Goal: Information Seeking & Learning: Check status

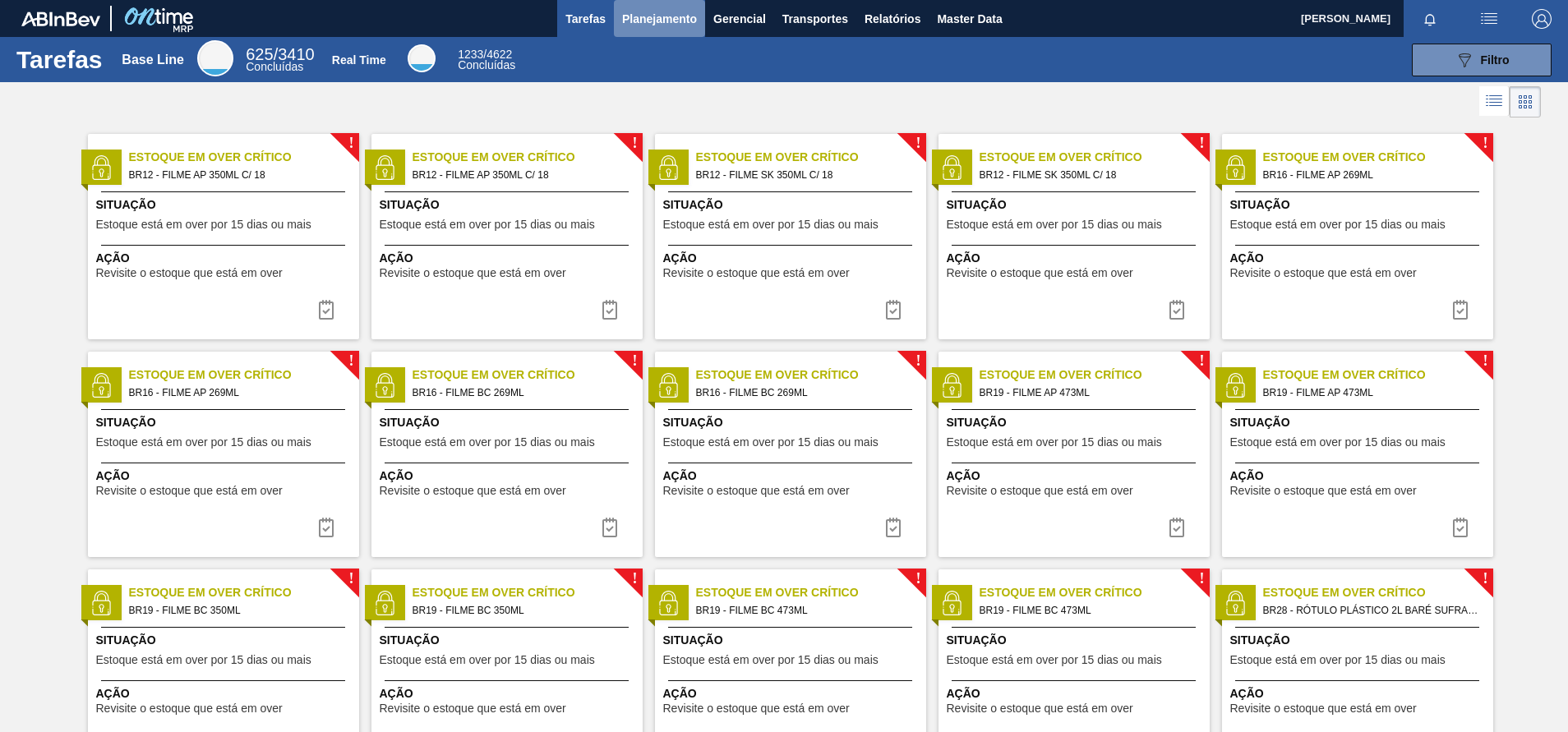
click at [668, 5] on button "Planejamento" at bounding box center [659, 18] width 91 height 37
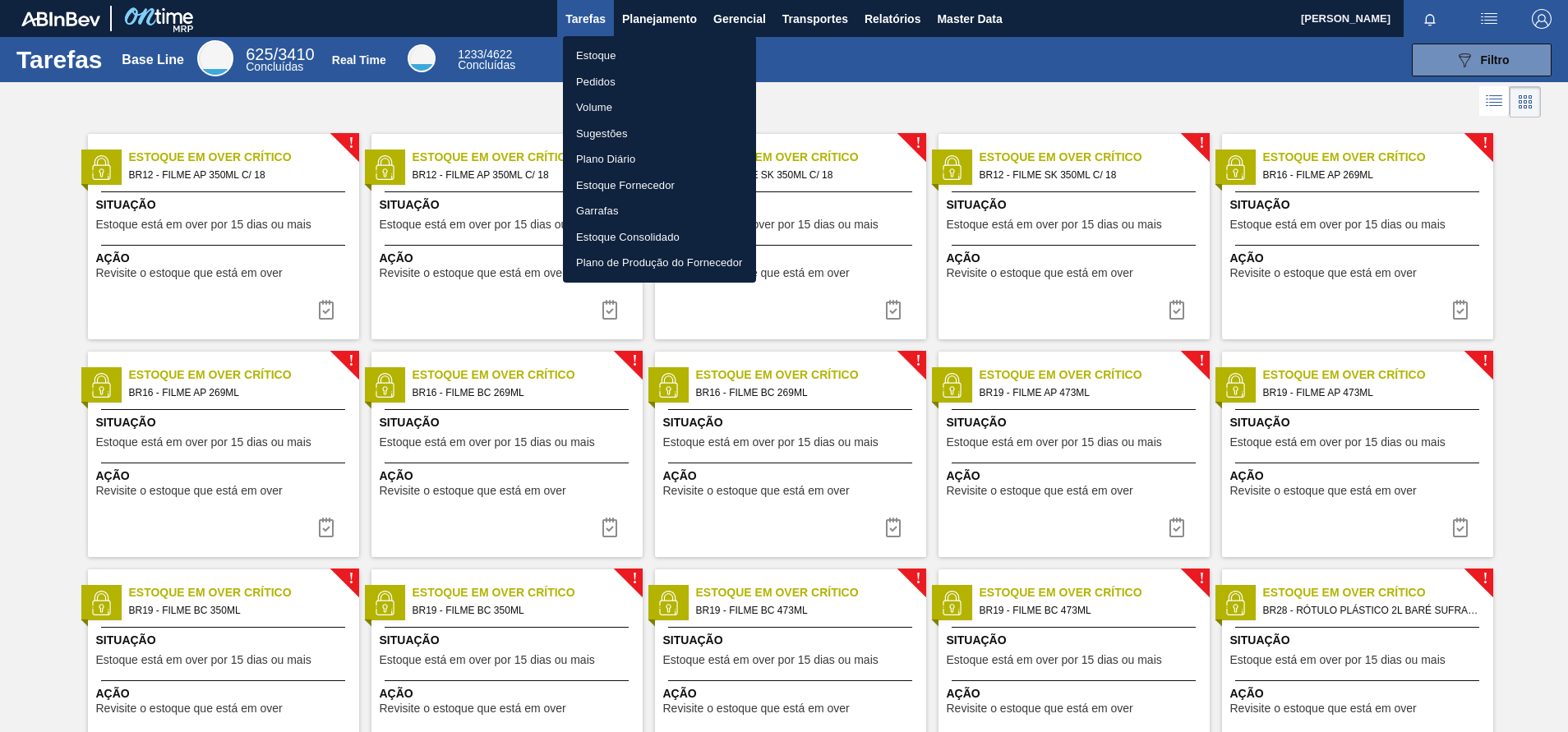
click at [601, 80] on li "Pedidos" at bounding box center [659, 82] width 193 height 26
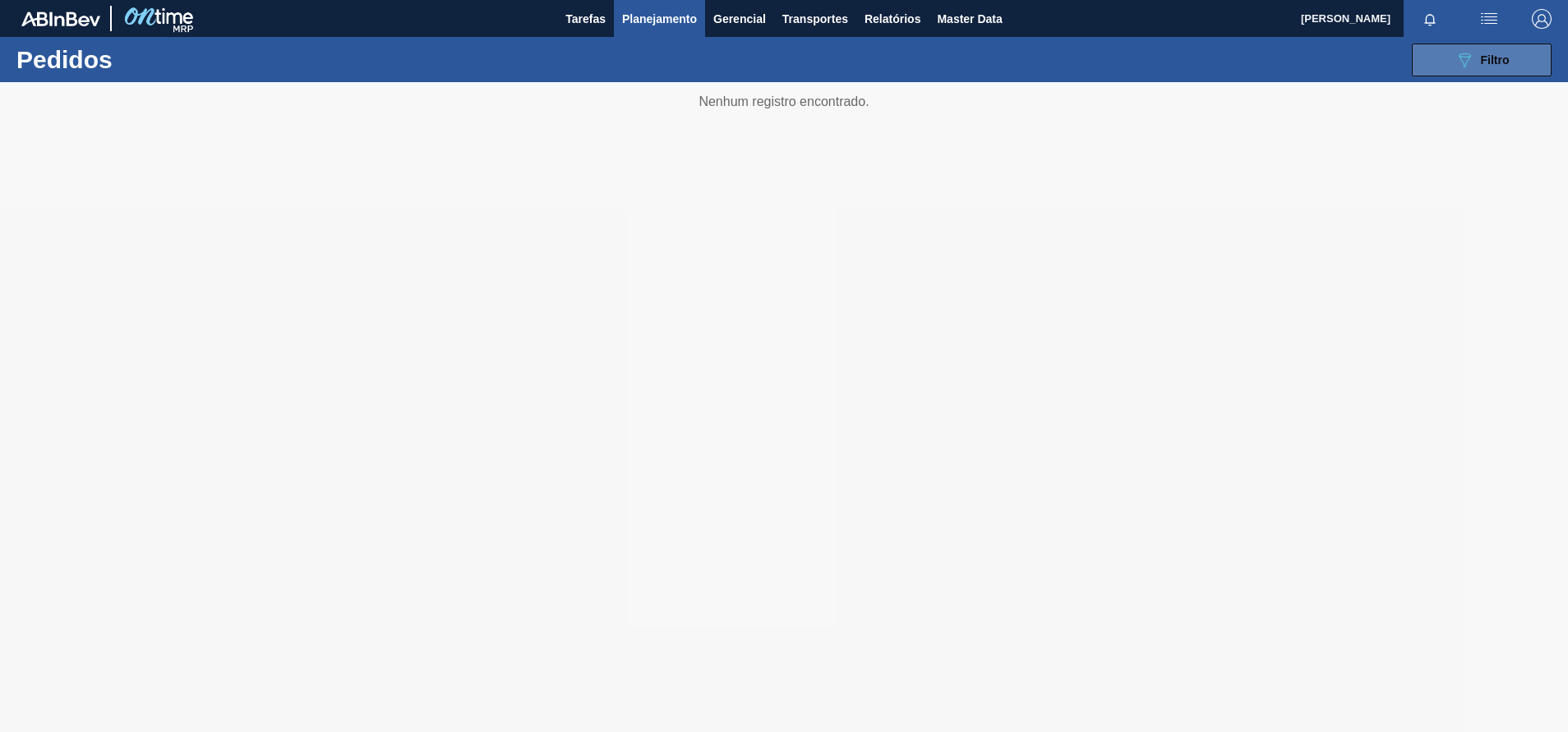
click at [1455, 63] on icon "089F7B8B-B2A5-4AFE-B5C0-19BA573D28AC" at bounding box center [1465, 60] width 20 height 20
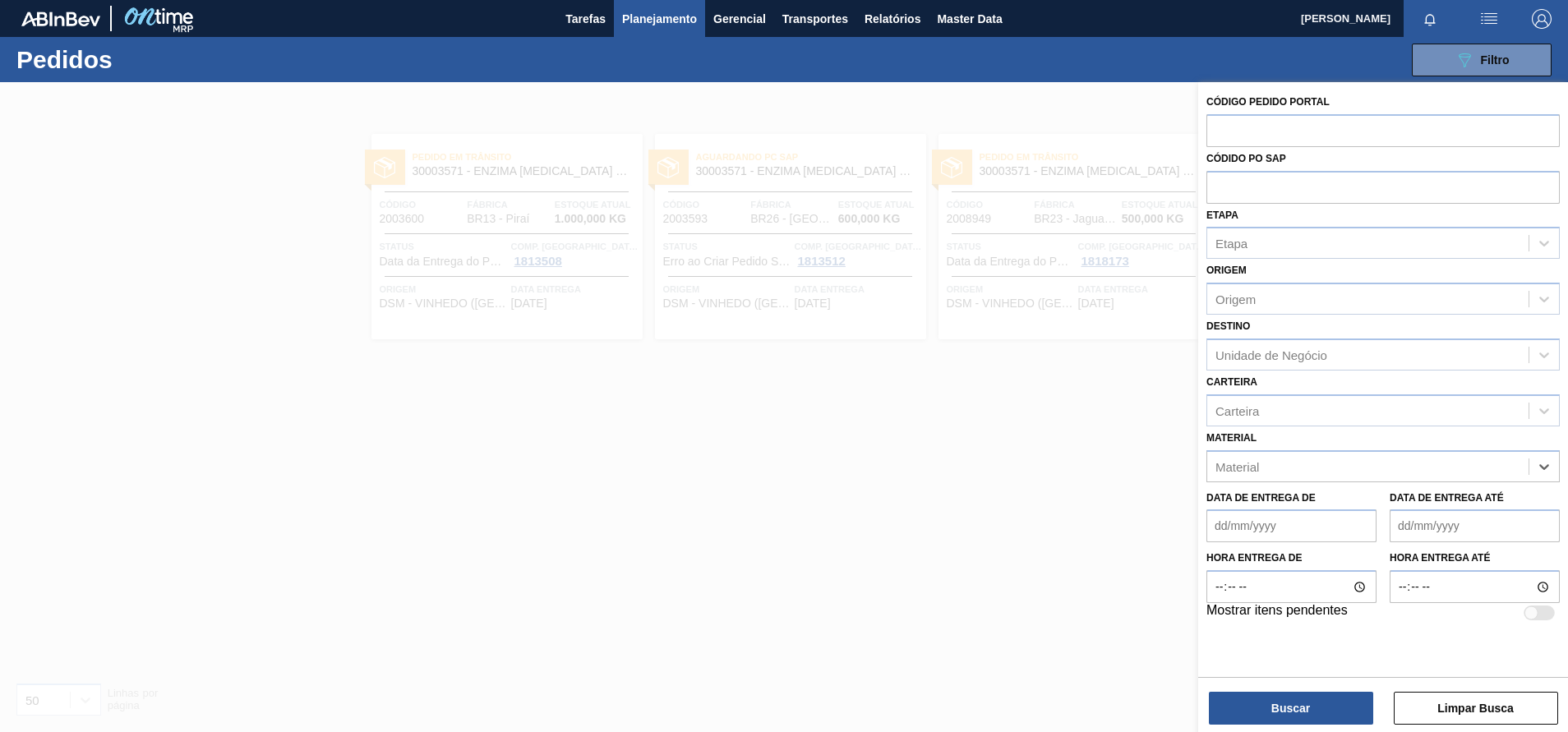
paste input "30034081"
type input "30034081"
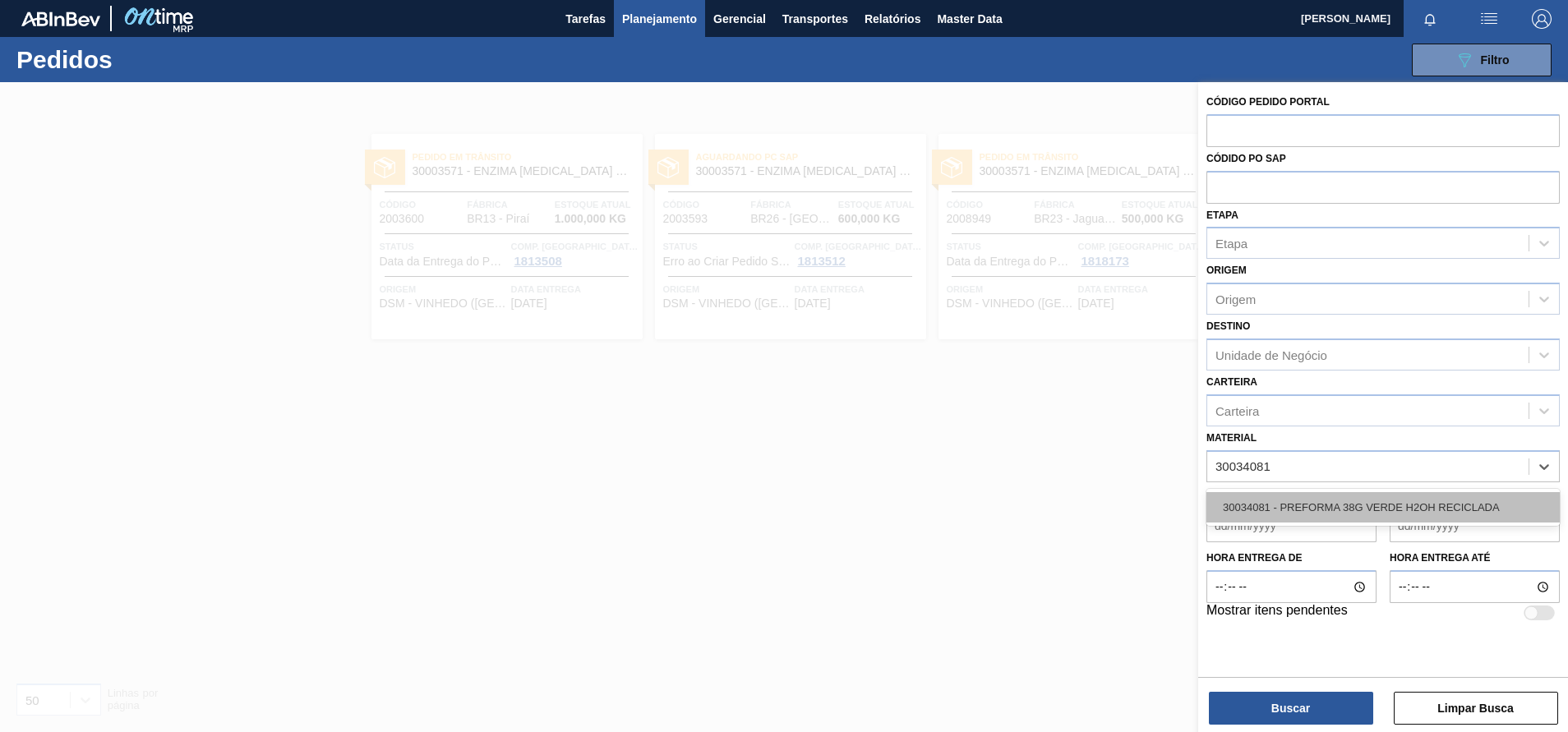
click at [1418, 503] on div "30034081 - PREFORMA 38G VERDE H2OH RECICLADA" at bounding box center [1383, 507] width 353 height 31
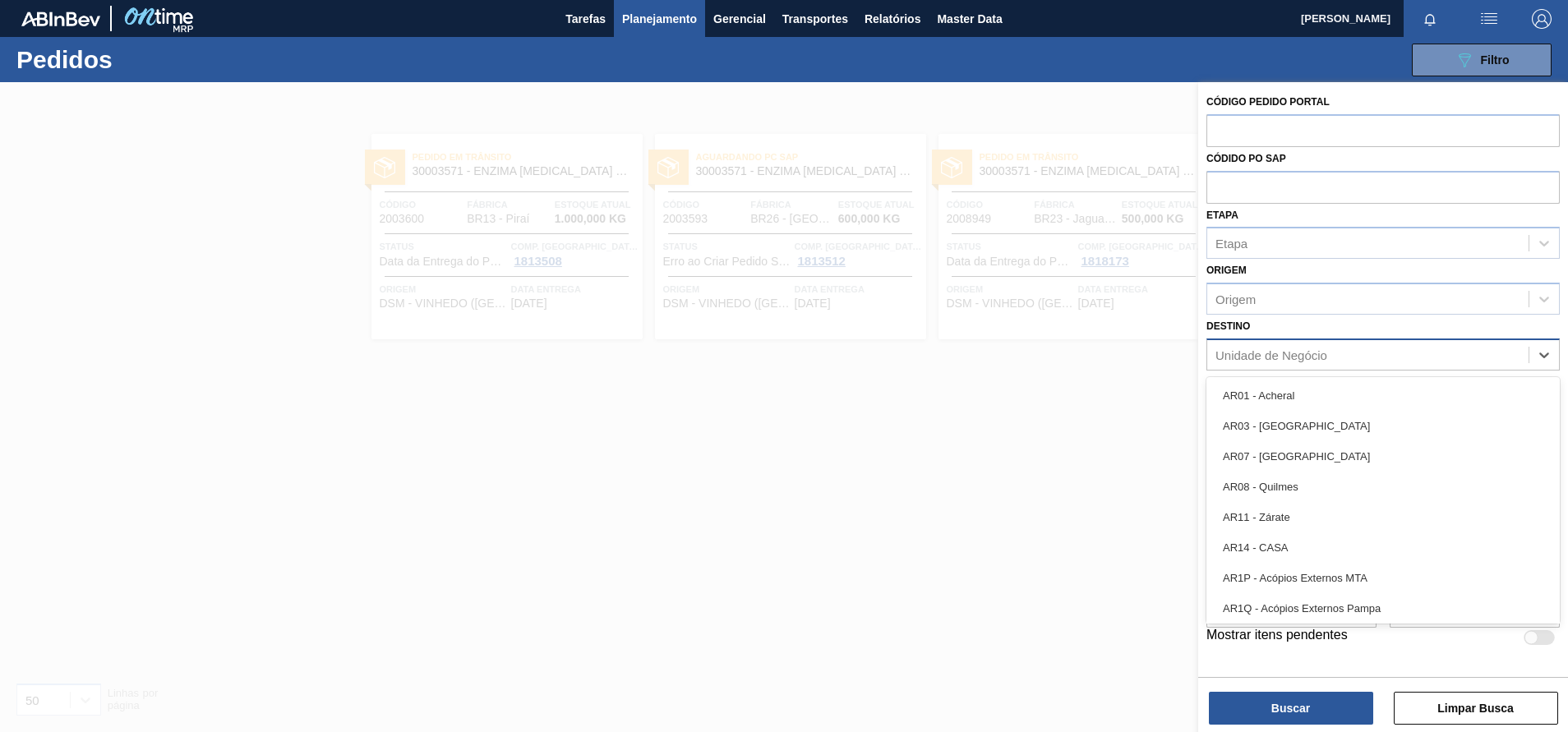
click at [1264, 356] on div "Unidade de Negócio" at bounding box center [1271, 355] width 111 height 14
type input "jun"
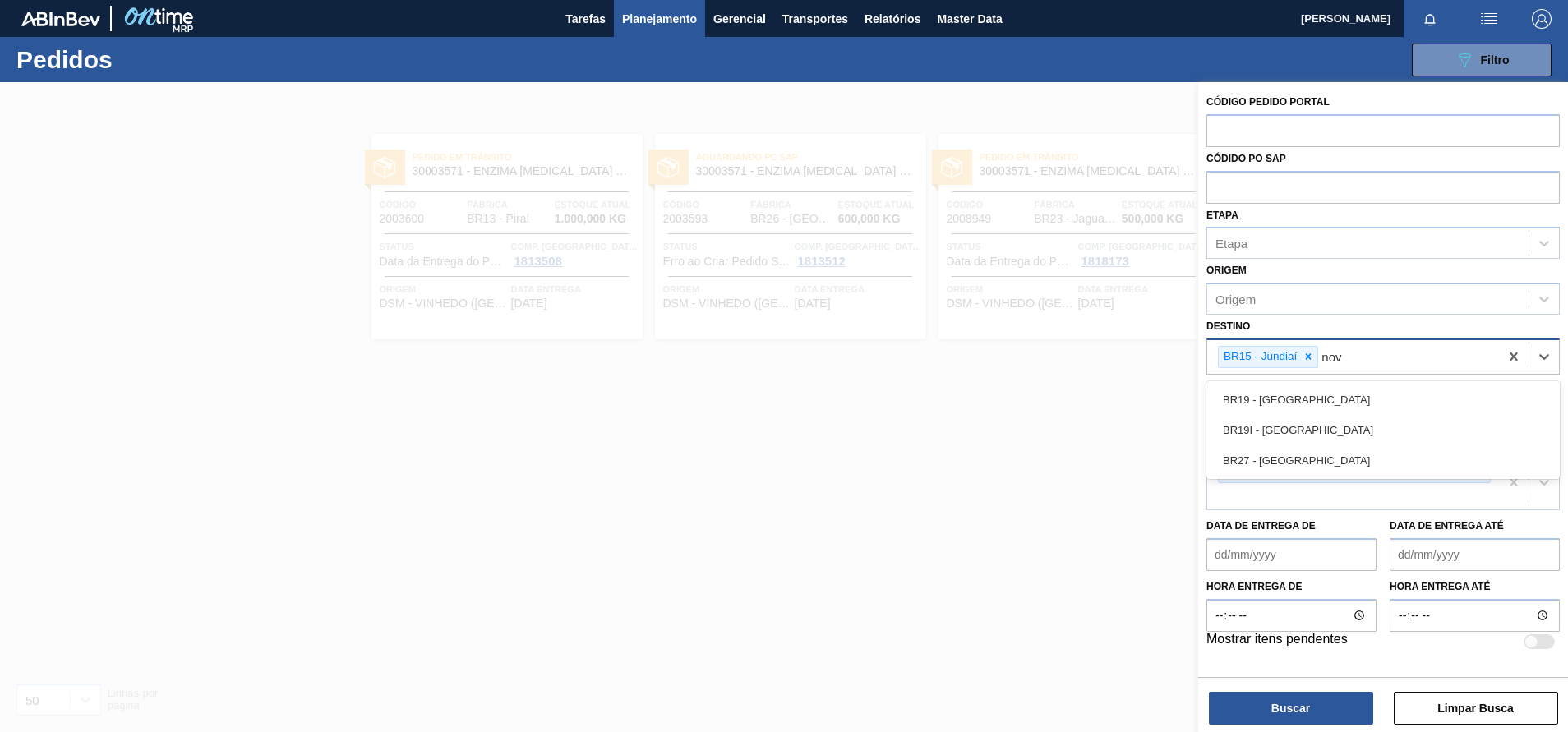
type input "nova"
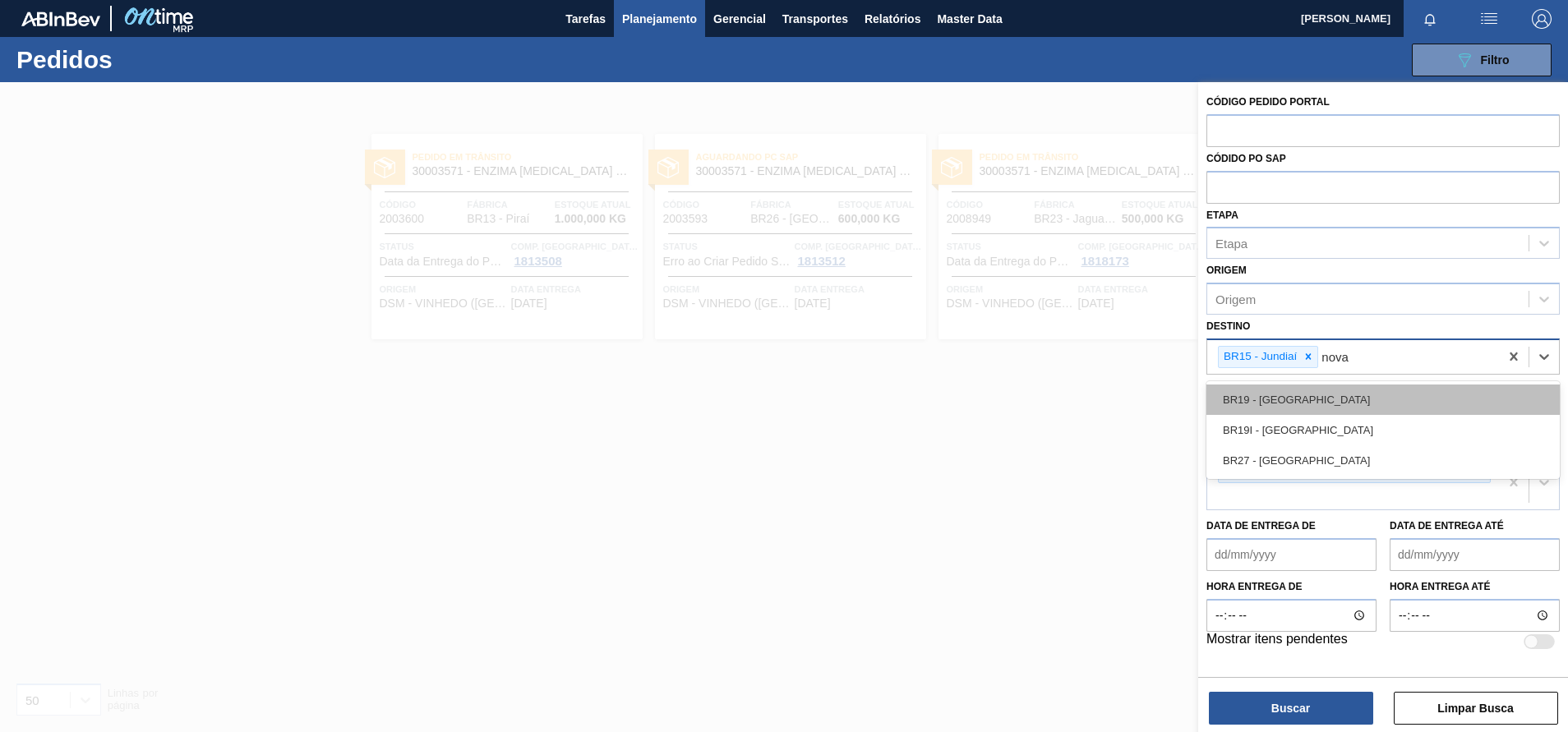
click at [1270, 390] on div "BR19 - [GEOGRAPHIC_DATA]" at bounding box center [1383, 400] width 353 height 31
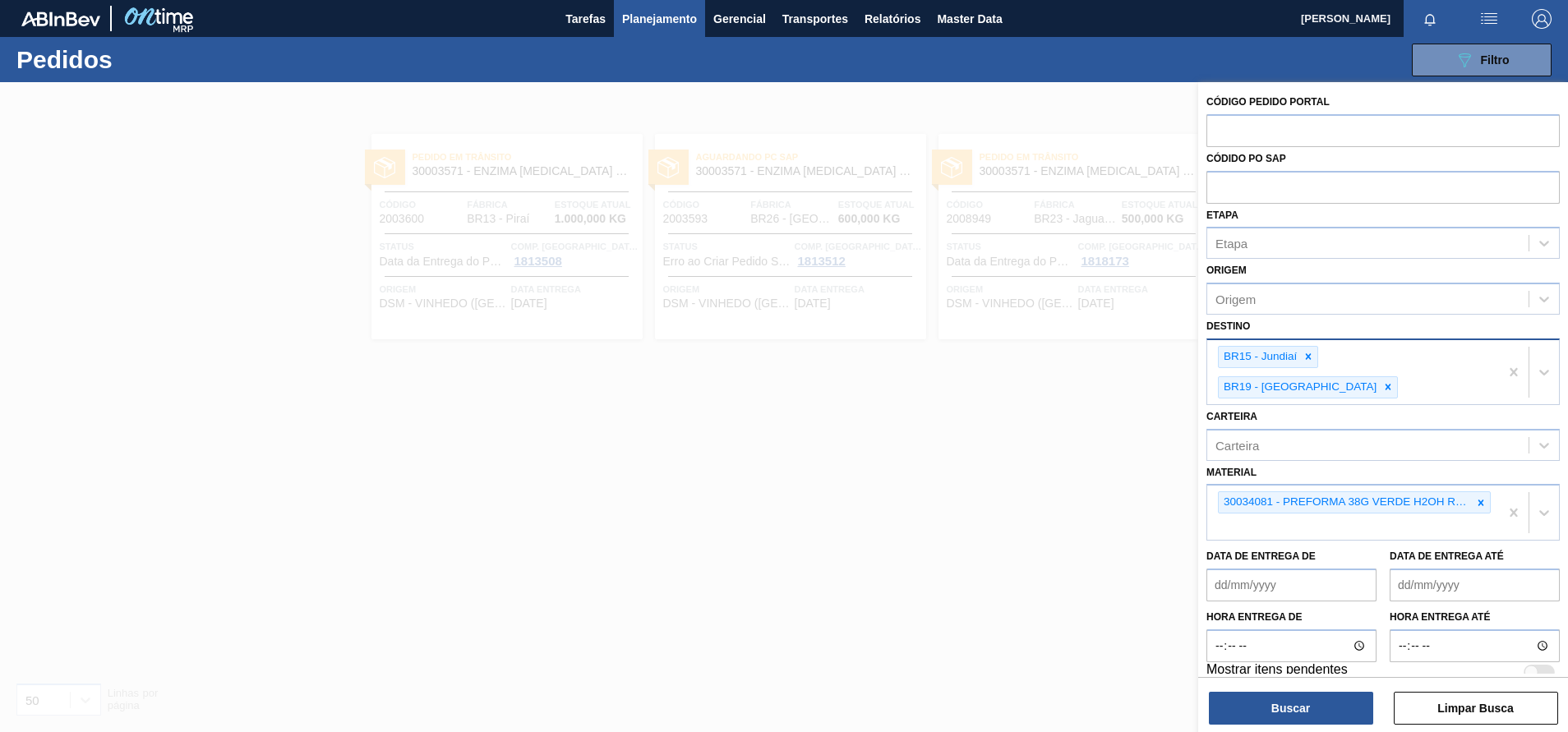
click at [1270, 725] on div "Código Pedido Portal Códido PO SAP Etapa Etapa Origem Origem Destino BR15 - Jun…" at bounding box center [1382, 408] width 370 height 654
click at [1321, 710] on button "Buscar" at bounding box center [1290, 708] width 165 height 33
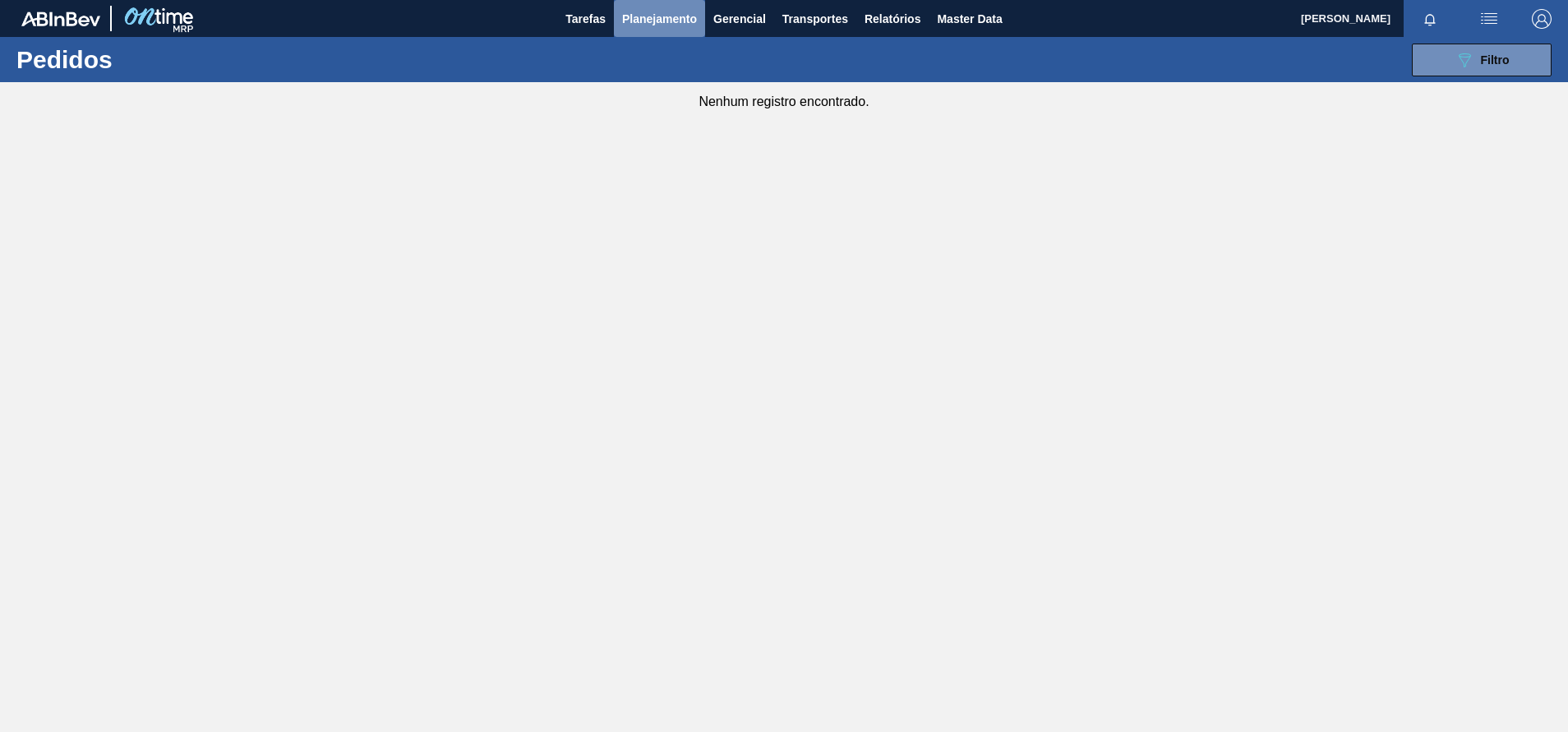
click at [679, 17] on span "Planejamento" at bounding box center [659, 19] width 75 height 20
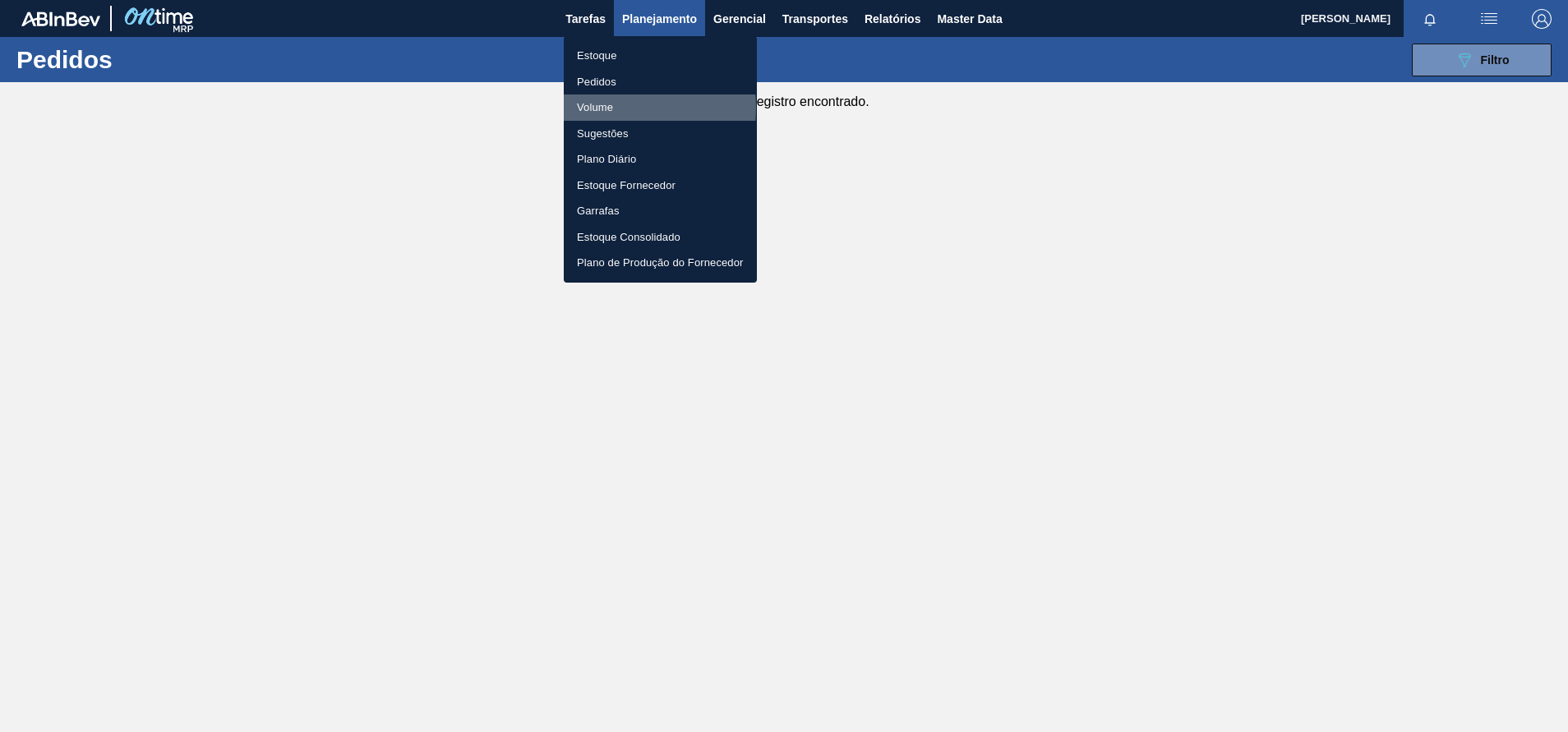
click at [601, 108] on li "Volume" at bounding box center [660, 107] width 193 height 26
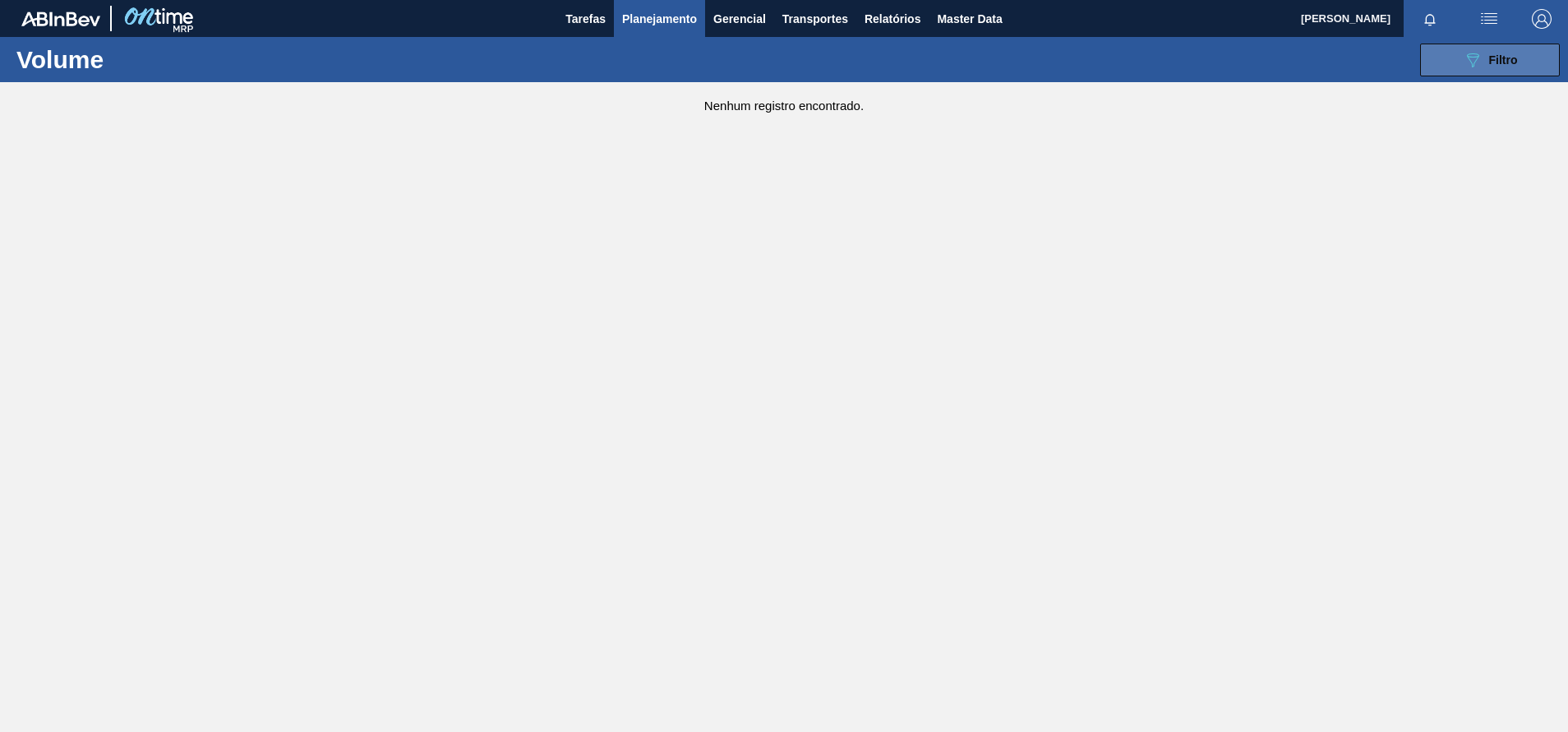
click at [1519, 65] on button "089F7B8B-B2A5-4AFE-B5C0-19BA573D28AC Filtro" at bounding box center [1489, 59] width 139 height 33
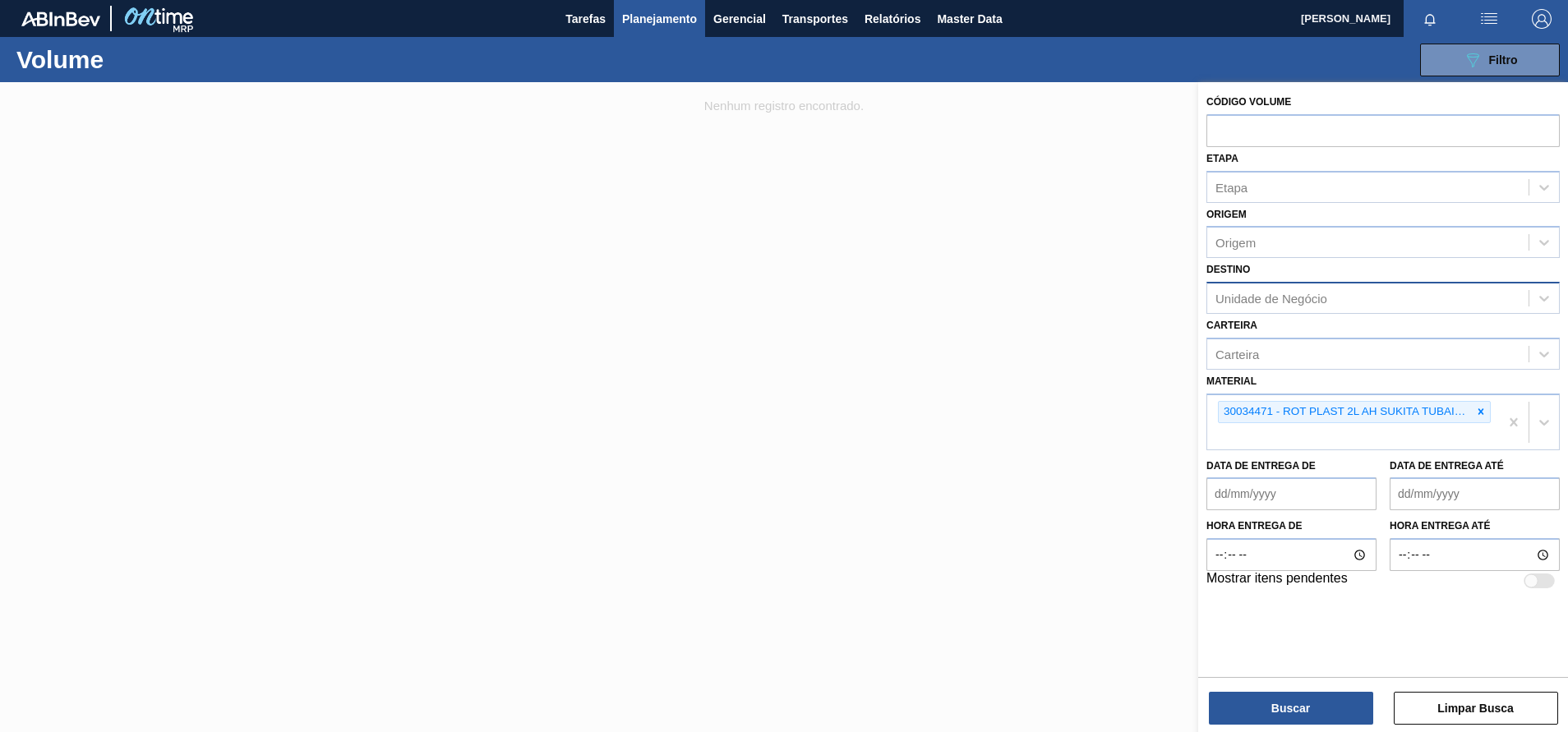
click at [1287, 285] on div "Unidade de Negócio" at bounding box center [1383, 298] width 353 height 32
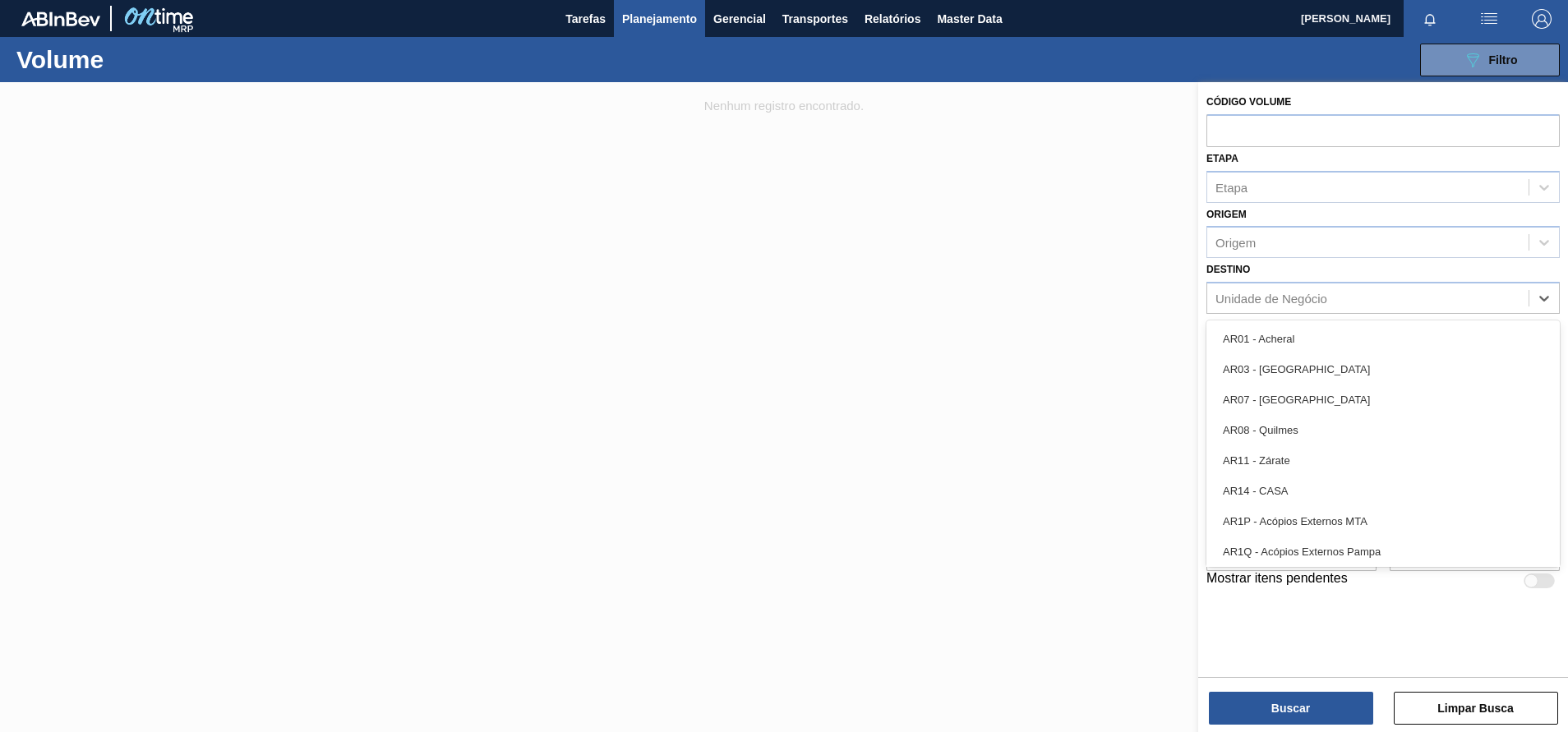
click at [1252, 620] on div "Código Volume Etapa Etapa Origem Origem Destino option AR1Q - Acópios Externos …" at bounding box center [1382, 378] width 370 height 592
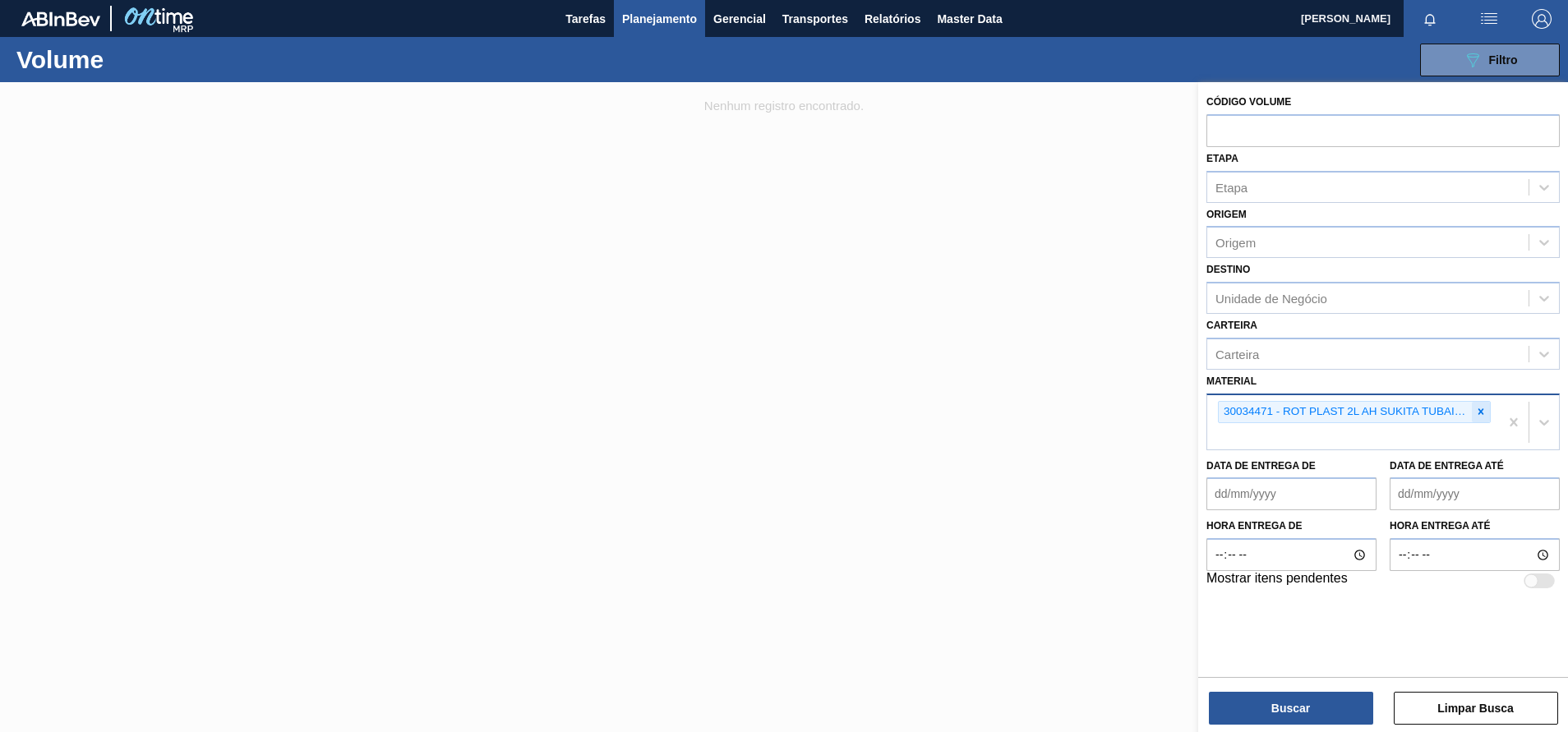
click at [1484, 403] on div at bounding box center [1481, 412] width 18 height 21
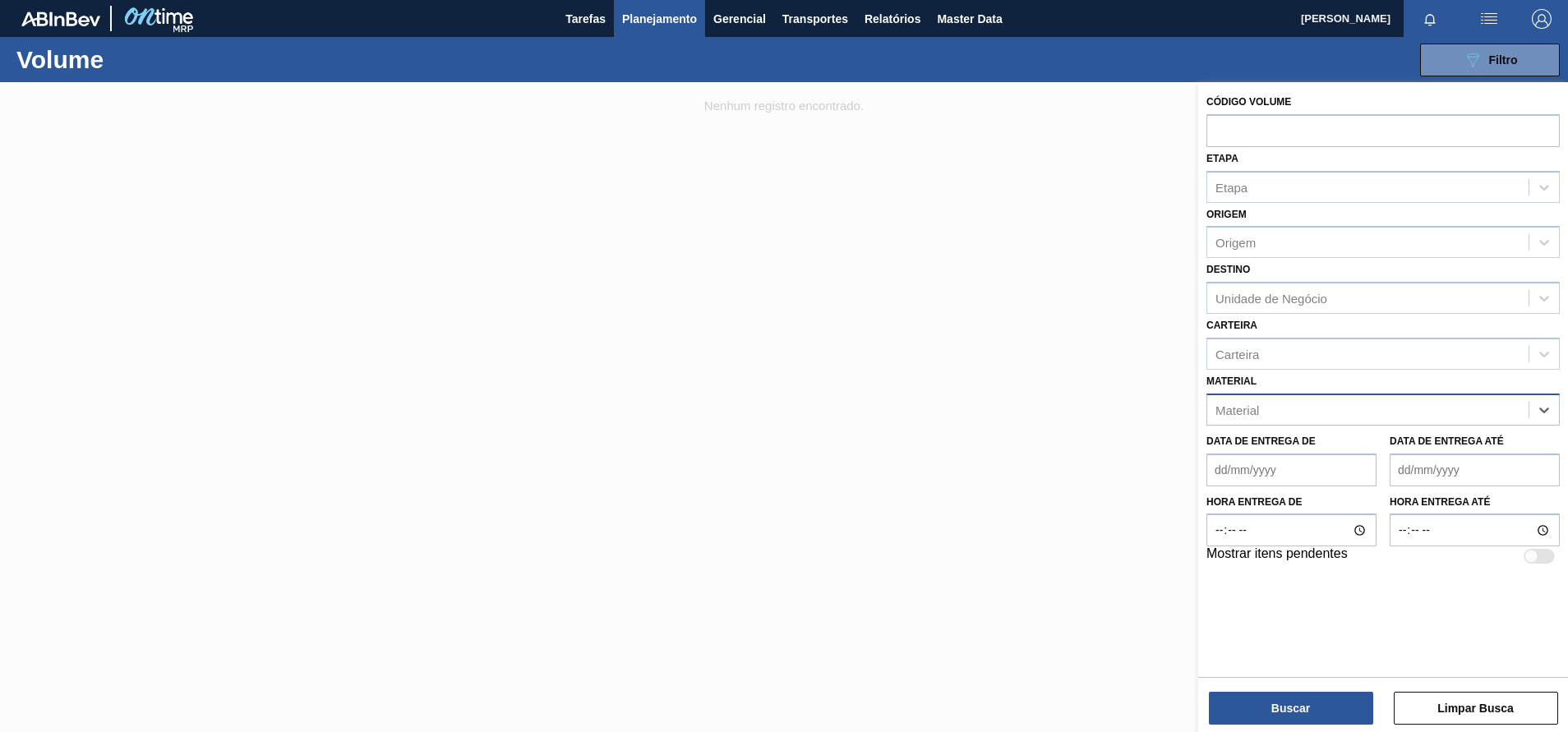
paste input "30034081"
type input "30034081"
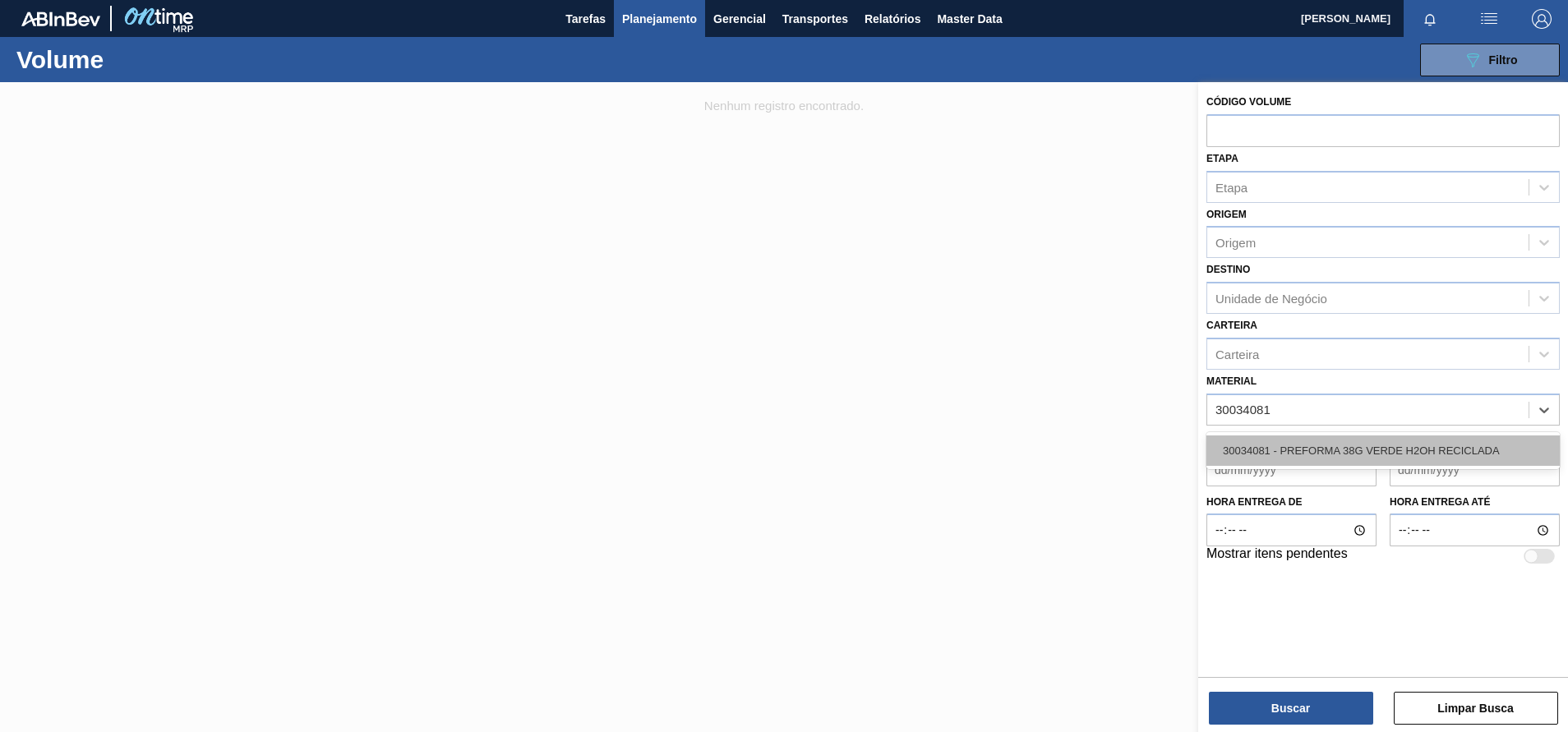
click at [1367, 443] on div "30034081 - PREFORMA 38G VERDE H2OH RECICLADA" at bounding box center [1383, 451] width 353 height 31
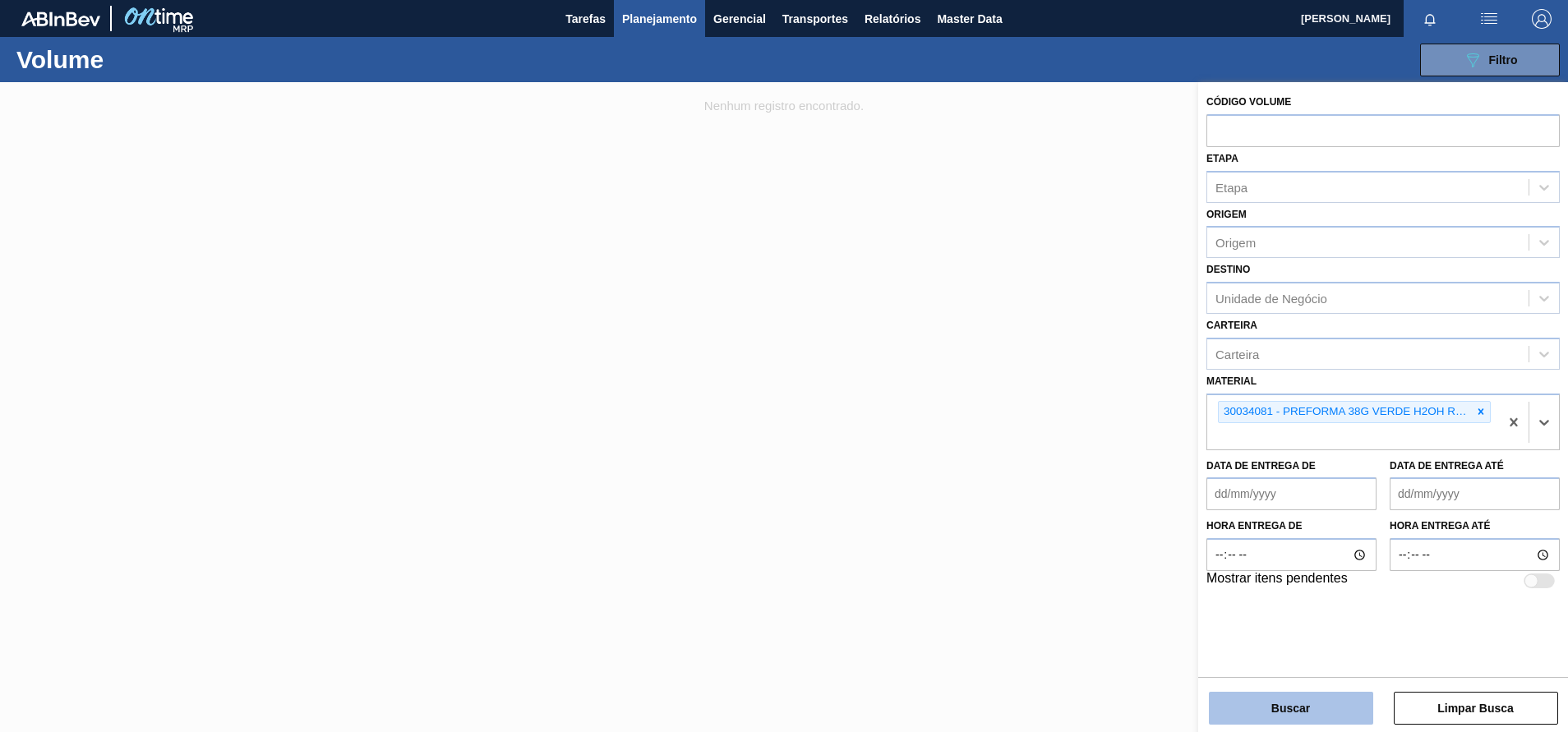
click at [1273, 707] on button "Buscar" at bounding box center [1290, 708] width 165 height 33
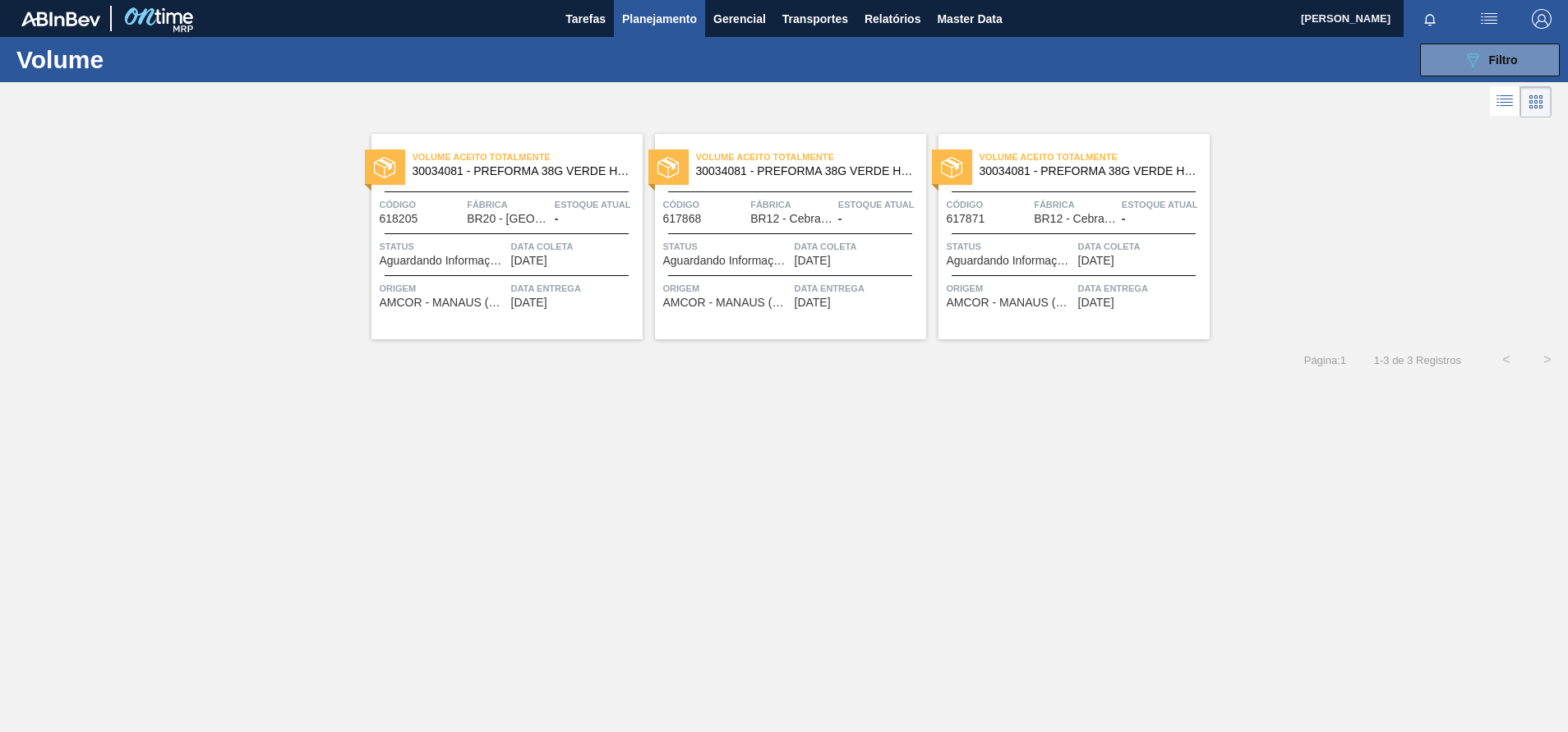
click at [536, 197] on span "Fábrica" at bounding box center [508, 204] width 84 height 16
click at [528, 215] on span "BR20 - [GEOGRAPHIC_DATA]" at bounding box center [507, 219] width 82 height 13
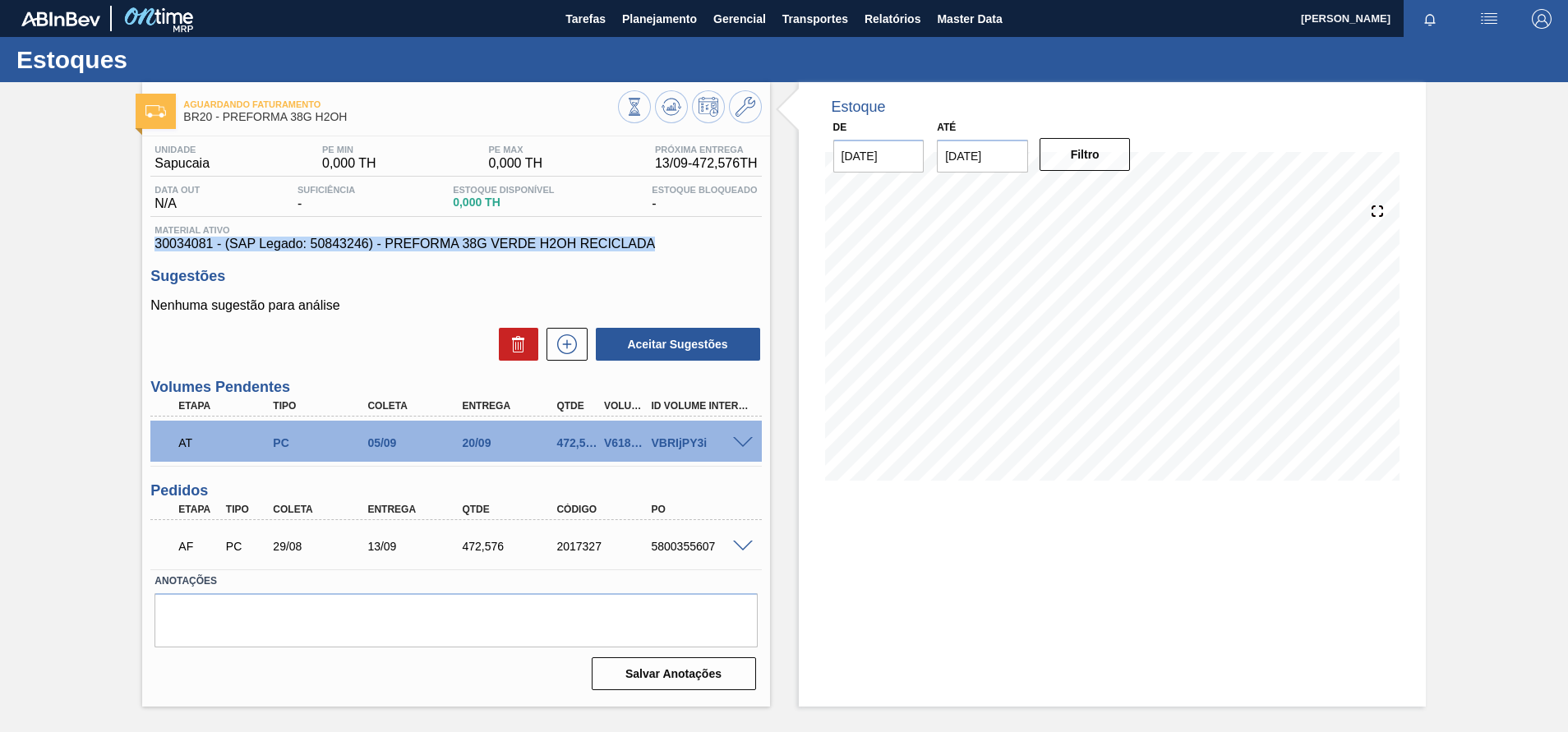
drag, startPoint x: 683, startPoint y: 250, endPoint x: 138, endPoint y: 241, distance: 545.1
click at [138, 241] on div "Aguardando Faturamento BR20 - PREFORMA 38G H2OH Unidade Sapucaia PE MIN 0,000 T…" at bounding box center [784, 394] width 1568 height 625
copy span "30034081 - (SAP Legado: 50843246) - PREFORMA 38G VERDE H2OH RECICLADA"
